Goal: Information Seeking & Learning: Learn about a topic

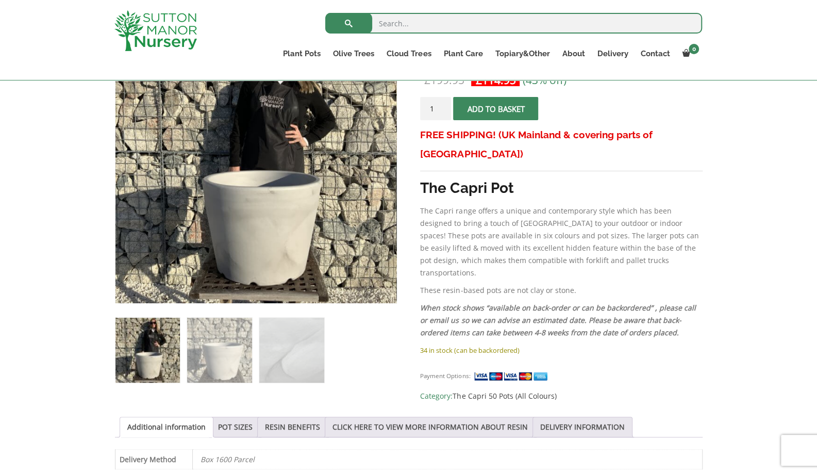
scroll to position [265, 0]
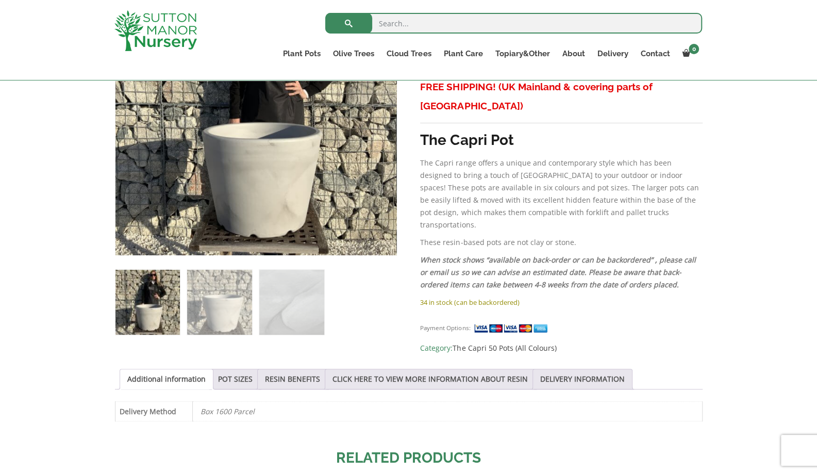
click at [242, 303] on img at bounding box center [219, 302] width 64 height 64
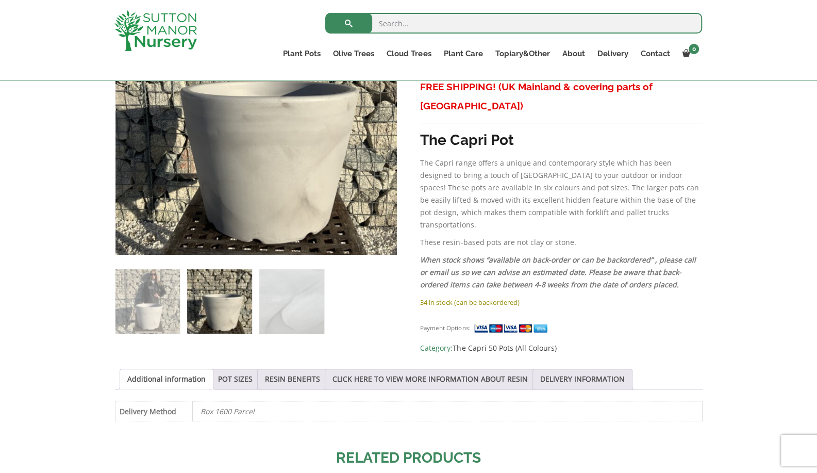
click at [157, 308] on img at bounding box center [147, 301] width 64 height 64
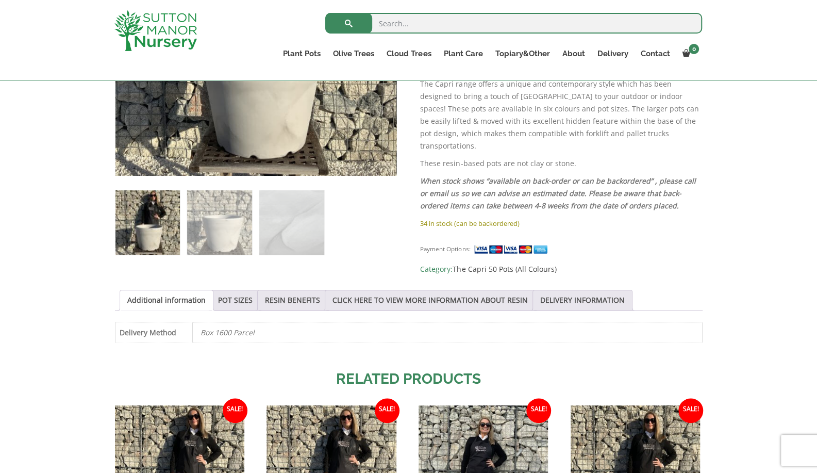
scroll to position [344, 0]
click at [228, 290] on link "POT SIZES" at bounding box center [235, 300] width 35 height 20
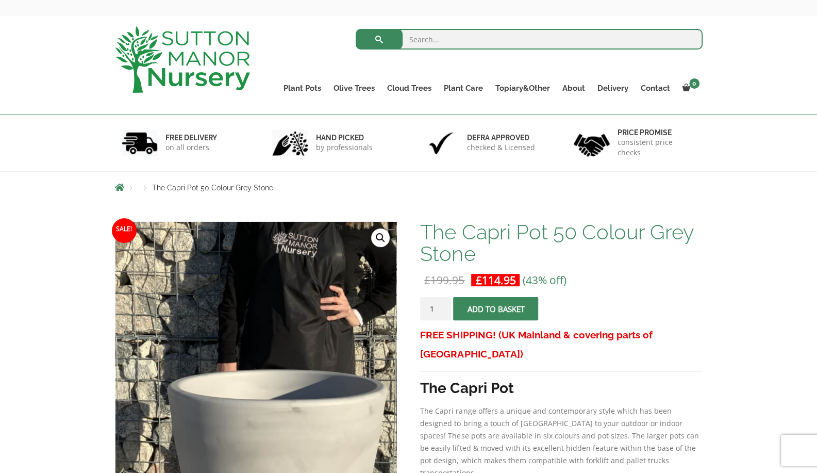
scroll to position [30, 0]
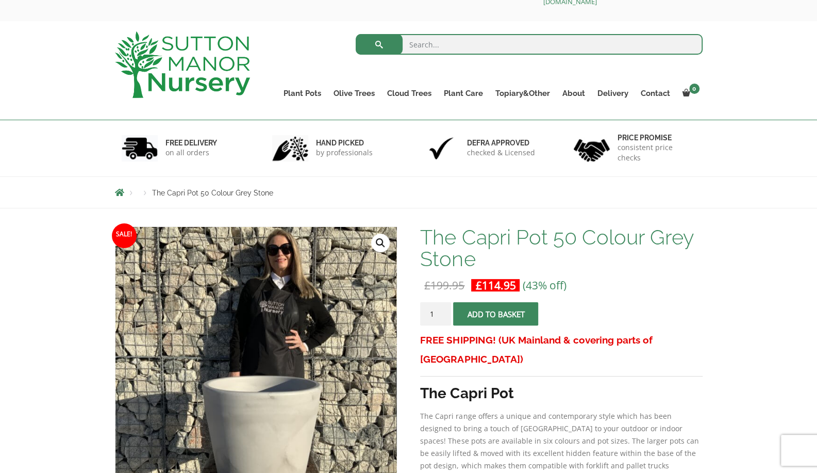
click at [208, 74] on img at bounding box center [182, 64] width 135 height 67
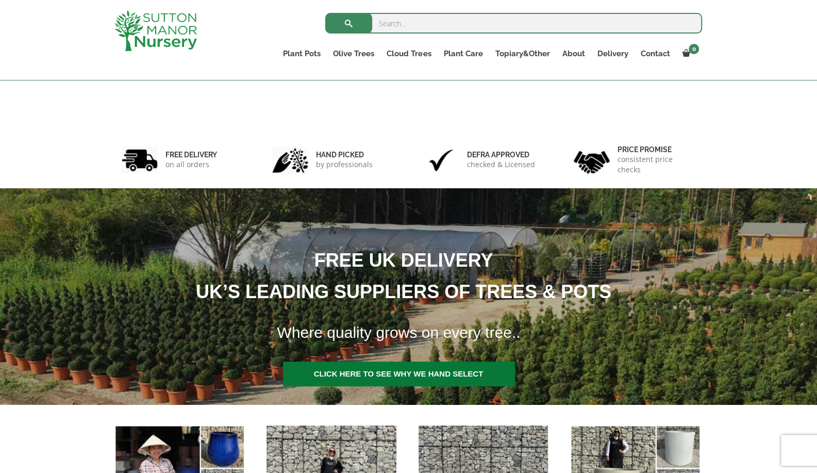
scroll to position [238, 0]
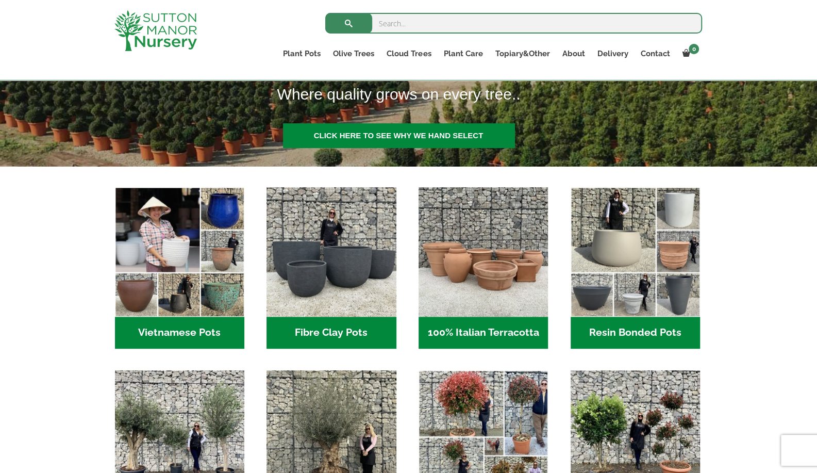
click at [335, 277] on img "Visit product category Fibre Clay Pots" at bounding box center [331, 251] width 129 height 129
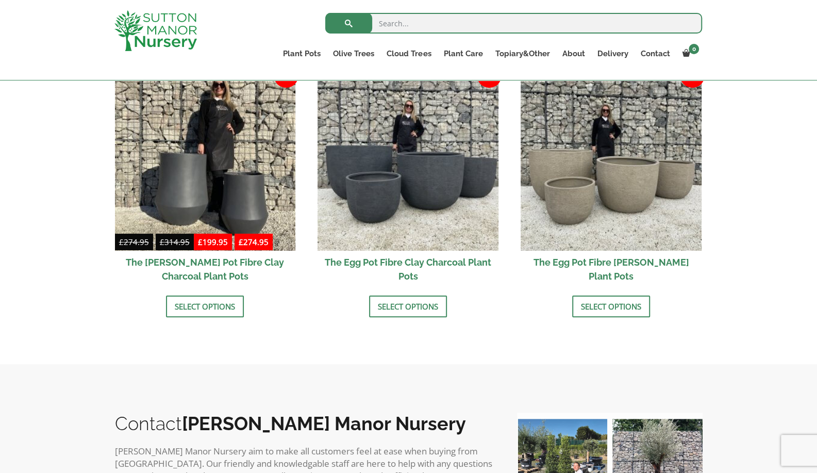
scroll to position [343, 0]
click at [362, 205] on img at bounding box center [408, 161] width 181 height 181
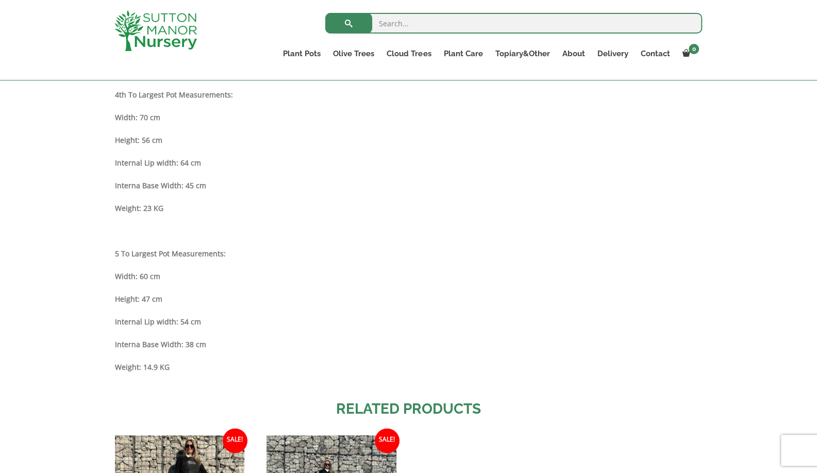
scroll to position [1054, 0]
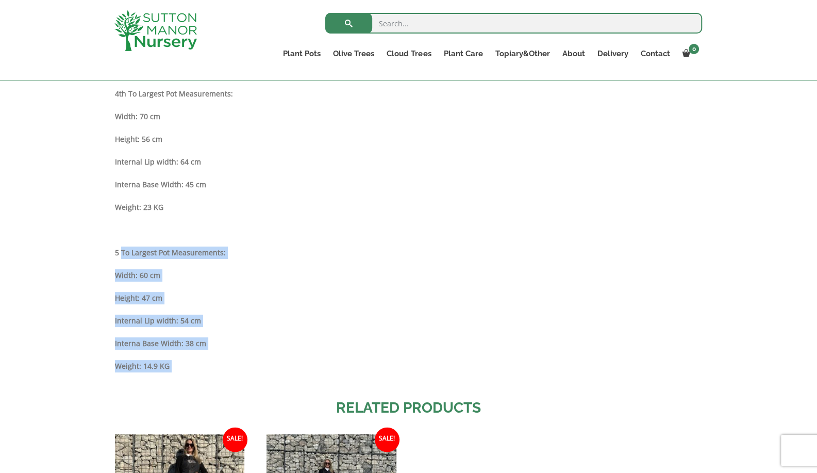
drag, startPoint x: 120, startPoint y: 243, endPoint x: 191, endPoint y: 385, distance: 158.9
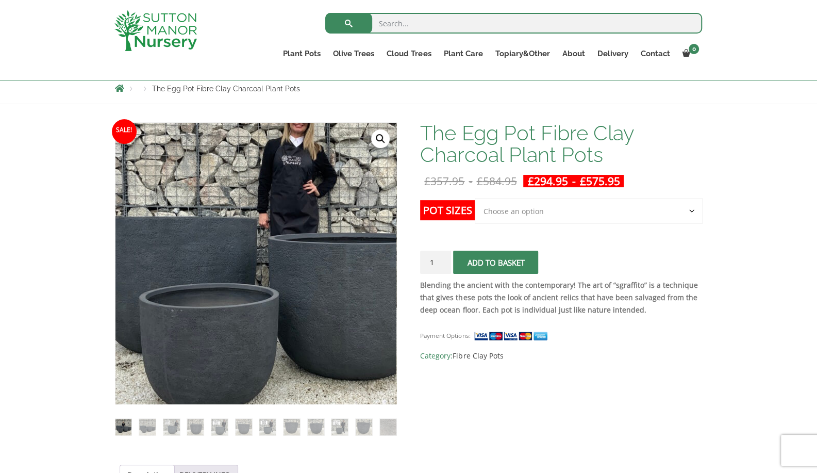
scroll to position [117, 0]
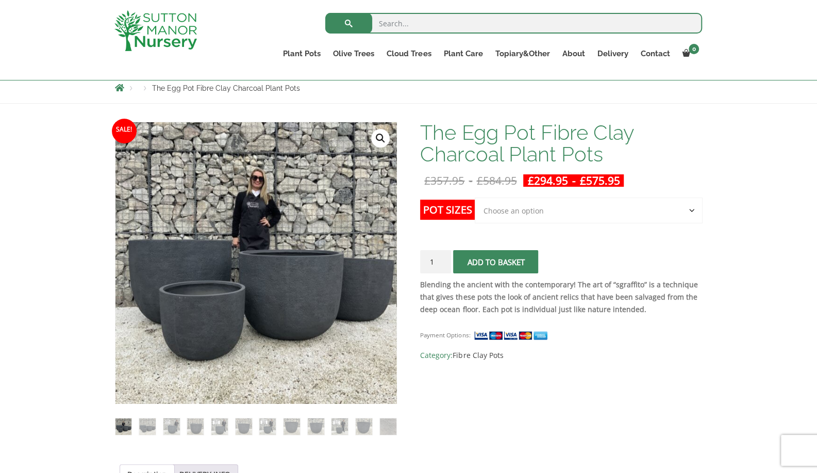
click at [508, 201] on select "Choose an option Click here to buy the 5th To Largest Pot In The Picture Click …" at bounding box center [588, 210] width 227 height 26
click at [433, 311] on strong "Blending the ancient with the contemporary! The art of “sgraffito” is a techniq…" at bounding box center [558, 296] width 277 height 35
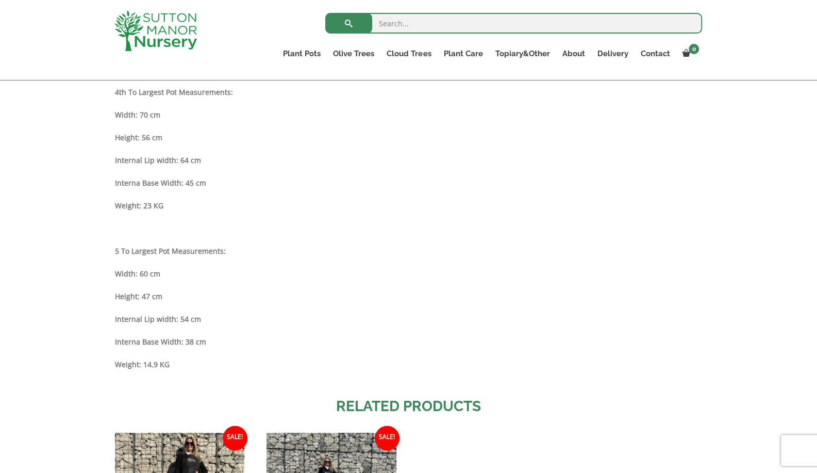
scroll to position [1059, 0]
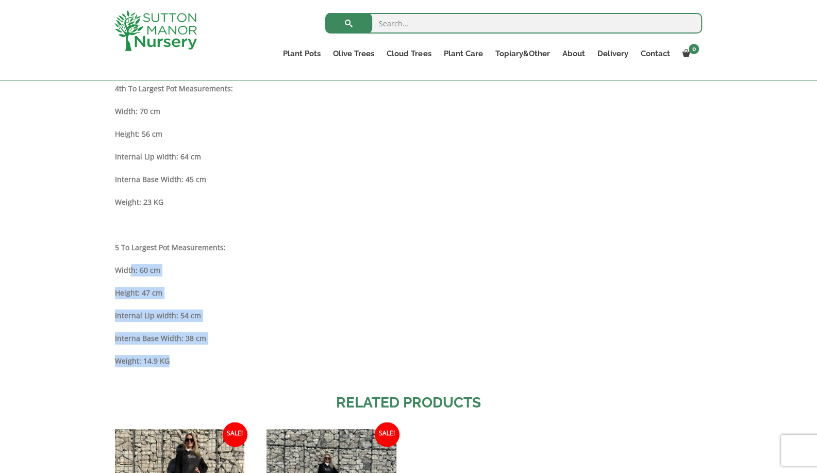
drag, startPoint x: 130, startPoint y: 269, endPoint x: 177, endPoint y: 358, distance: 101.2
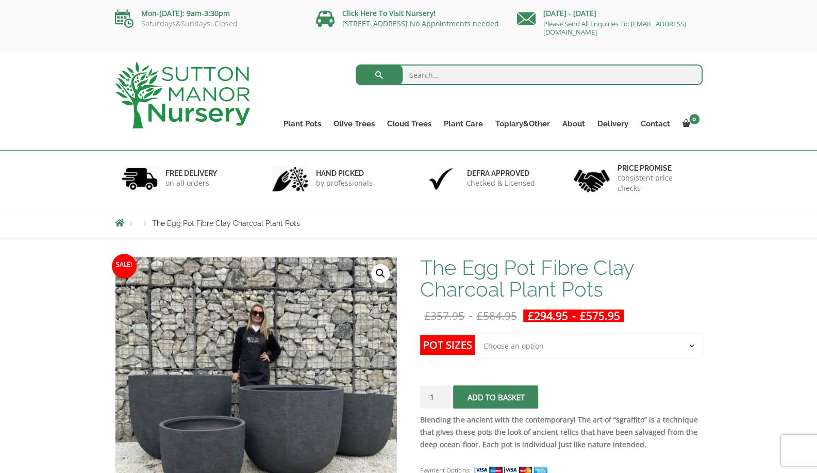
scroll to position [74, 0]
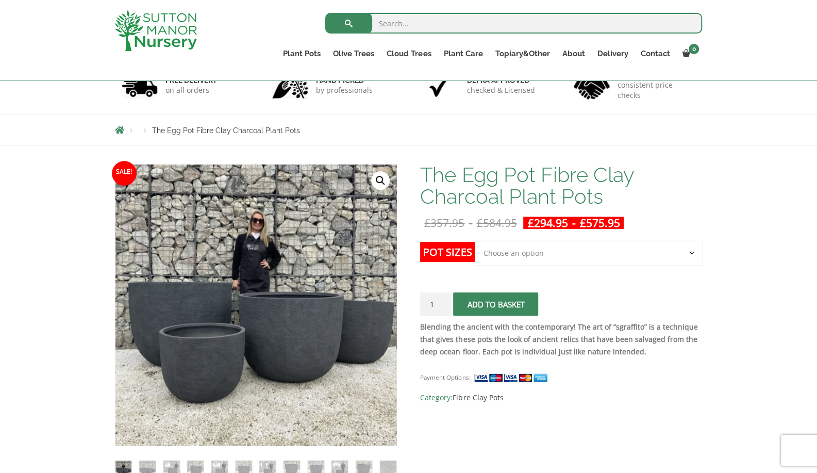
click at [535, 247] on select "Choose an option Click here to buy the 5th To Largest Pot In The Picture Click …" at bounding box center [588, 253] width 227 height 26
click at [475, 240] on select "Choose an option Click here to buy the 5th To Largest Pot In The Picture Click …" at bounding box center [588, 253] width 227 height 26
select select "Click here to buy the 5th To Largest Pot In The Picture"
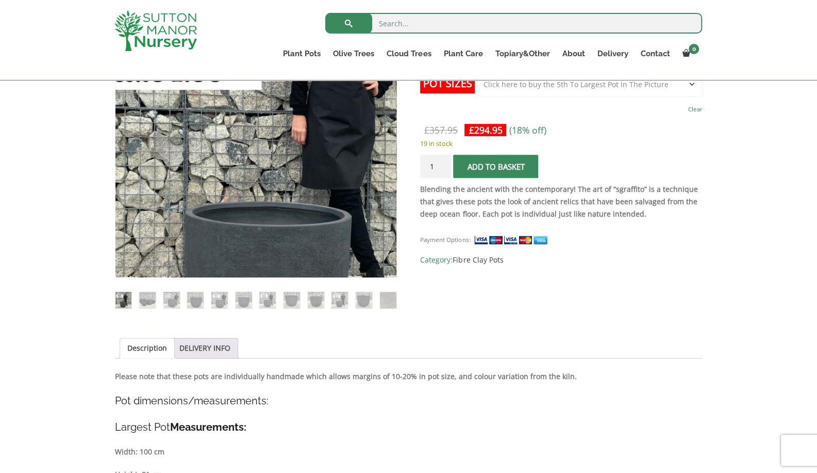
scroll to position [243, 0]
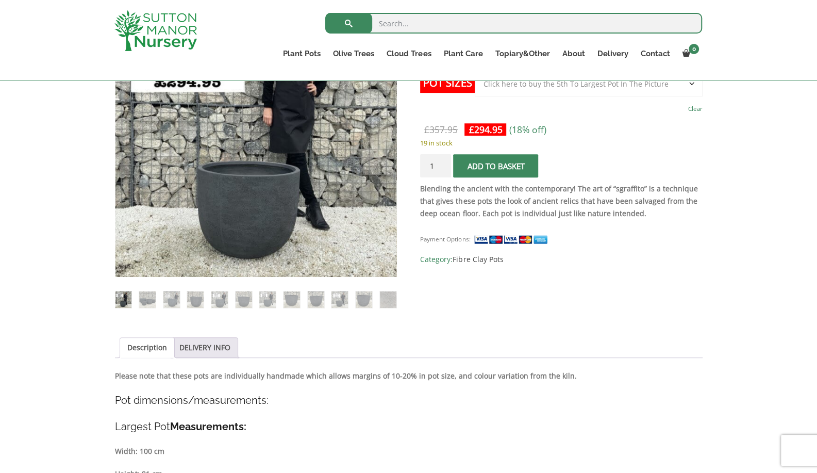
click at [142, 305] on img at bounding box center [147, 299] width 16 height 16
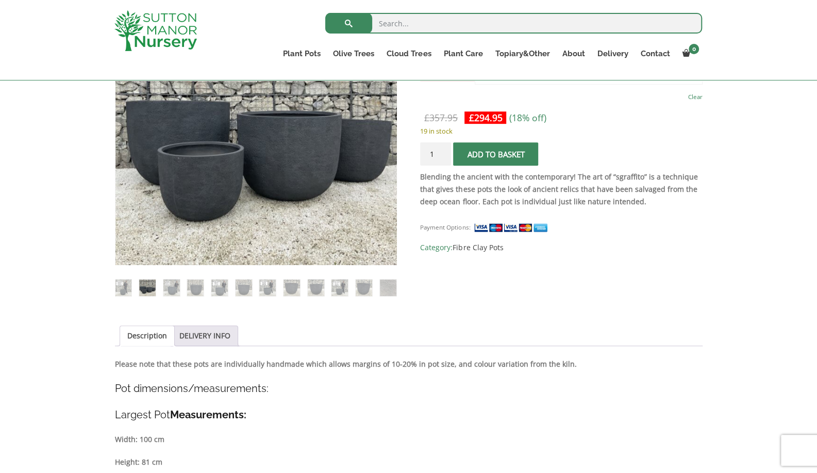
scroll to position [0, 0]
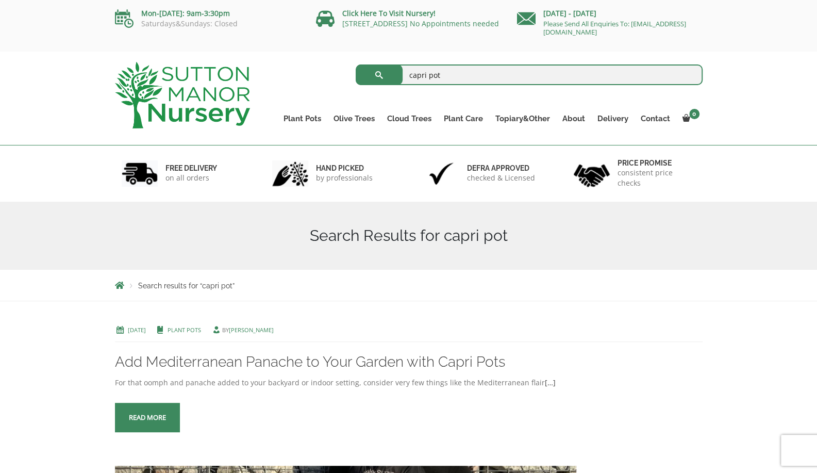
click at [296, 120] on link "Plant Pots" at bounding box center [302, 118] width 50 height 14
click at [0, 0] on link "Resin Bonded Pots" at bounding box center [0, 0] width 0 height 0
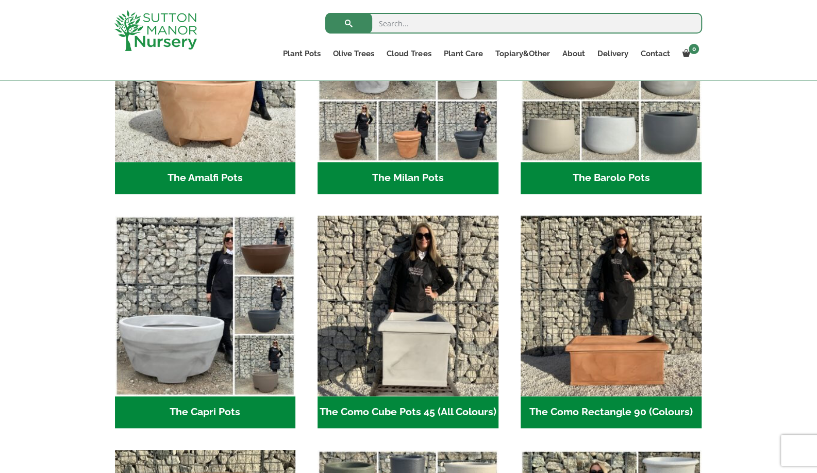
scroll to position [521, 0]
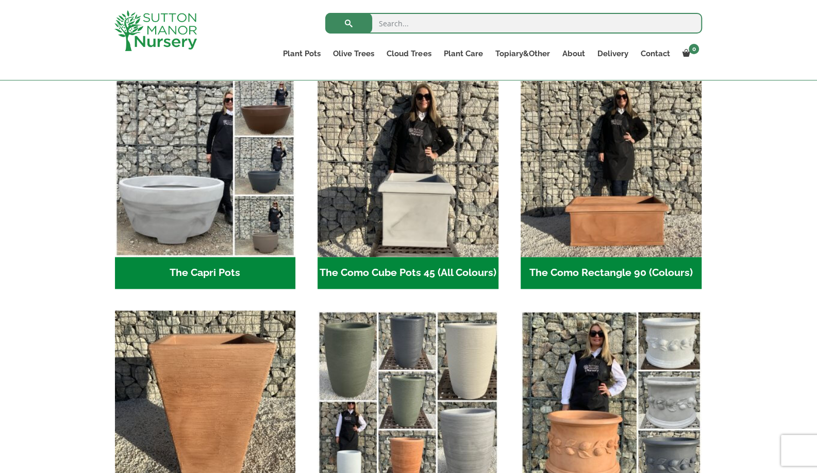
click at [234, 222] on img "Visit product category The Capri Pots" at bounding box center [205, 166] width 181 height 181
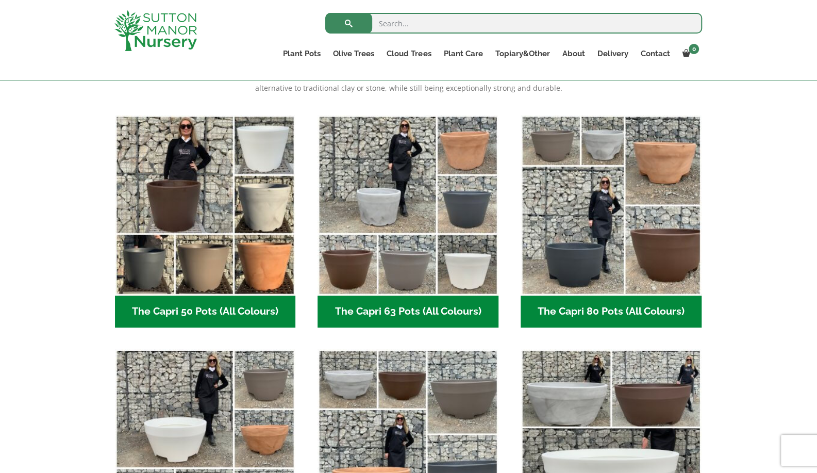
scroll to position [236, 0]
click at [389, 301] on h2 "The Capri 63 Pots (All Colours) (6)" at bounding box center [408, 312] width 181 height 32
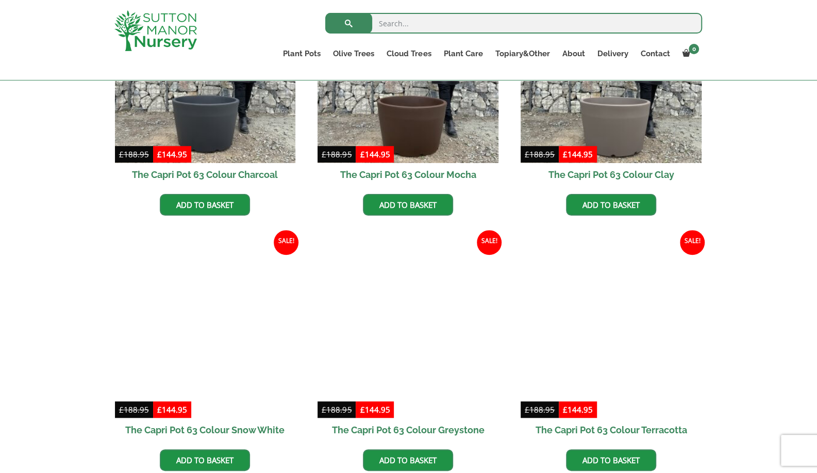
scroll to position [403, 0]
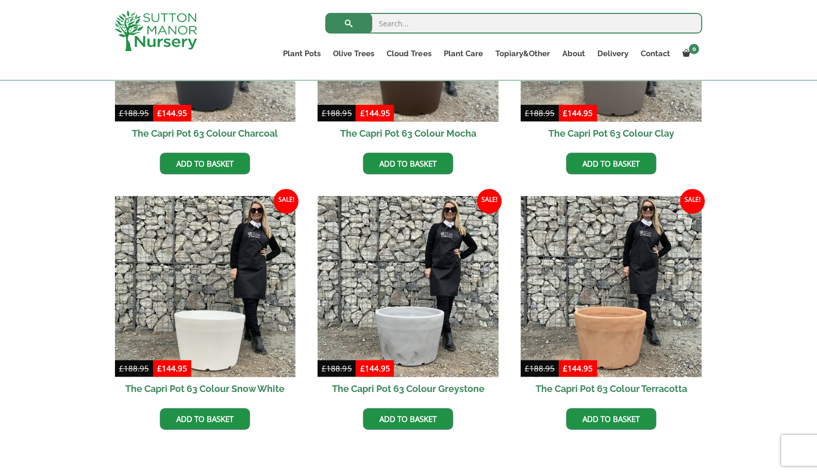
click at [375, 273] on img at bounding box center [408, 286] width 181 height 181
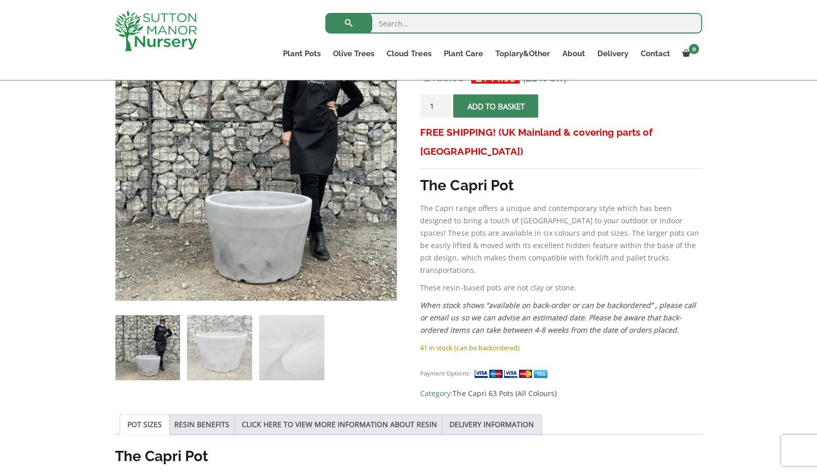
scroll to position [220, 0]
click at [219, 347] on img at bounding box center [219, 346] width 64 height 64
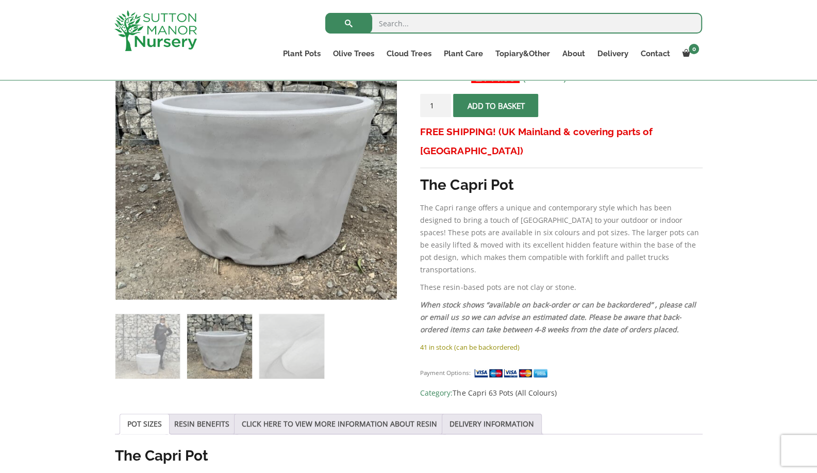
click at [268, 346] on img at bounding box center [291, 346] width 64 height 64
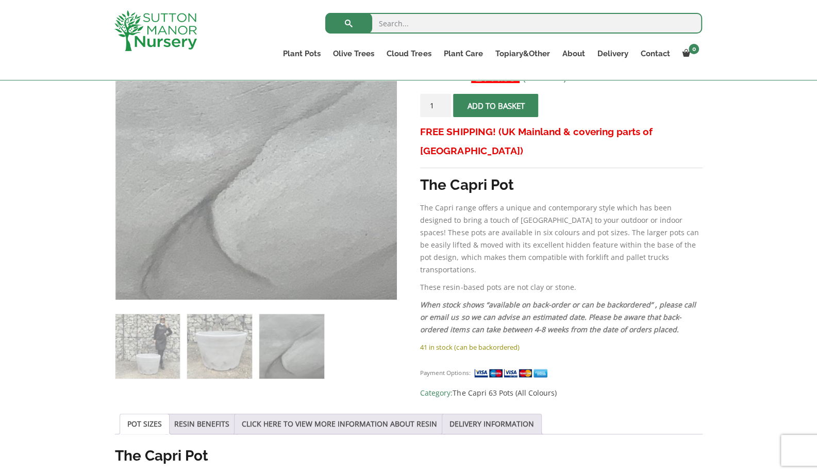
click at [156, 350] on img at bounding box center [147, 346] width 64 height 64
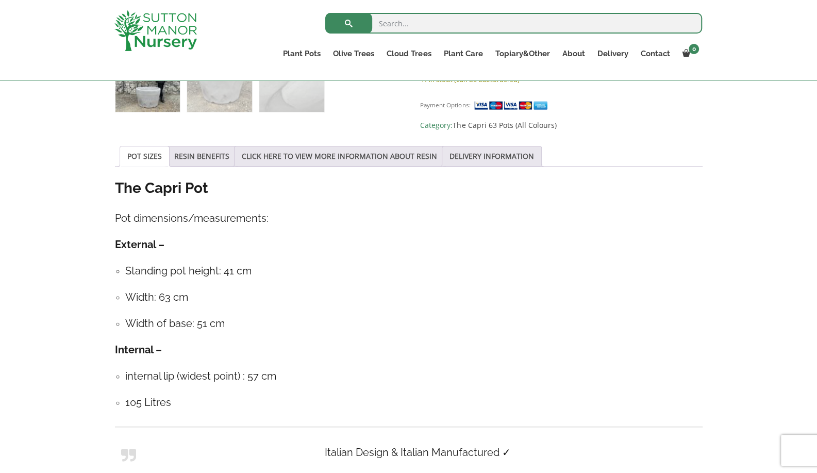
scroll to position [490, 0]
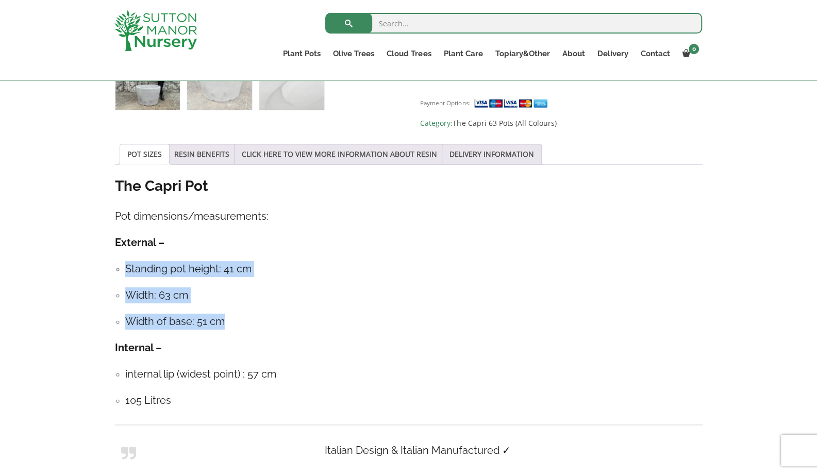
drag, startPoint x: 228, startPoint y: 319, endPoint x: 176, endPoint y: 253, distance: 84.1
click at [176, 253] on div "The Capri Pot Pot dimensions/measurements: External – Standing pot height: 41 c…" at bounding box center [409, 336] width 588 height 321
copy ul "Standing pot height: 41 cm Width: 63 cm Width of base: 51 cm"
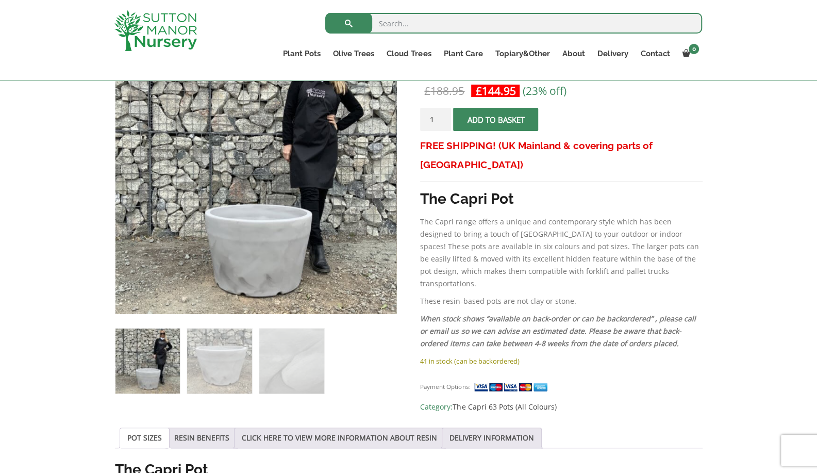
scroll to position [206, 0]
click at [495, 220] on p "The Capri range offers a unique and contemporary style which has been designed …" at bounding box center [561, 253] width 282 height 74
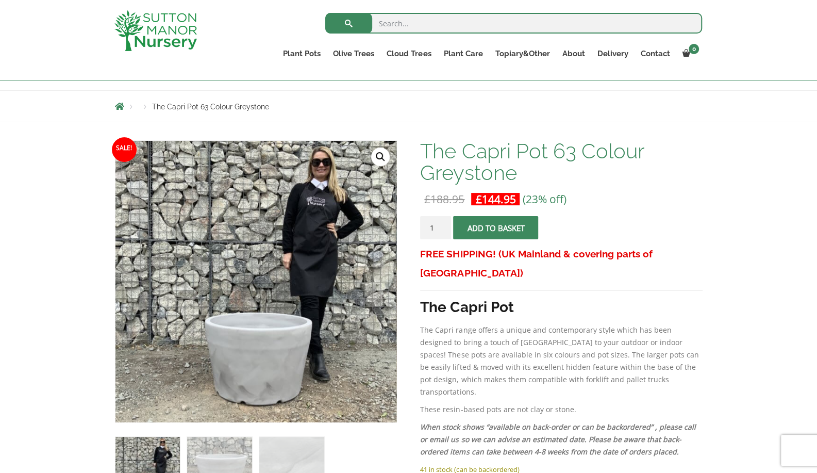
scroll to position [85, 0]
